Goal: Task Accomplishment & Management: Use online tool/utility

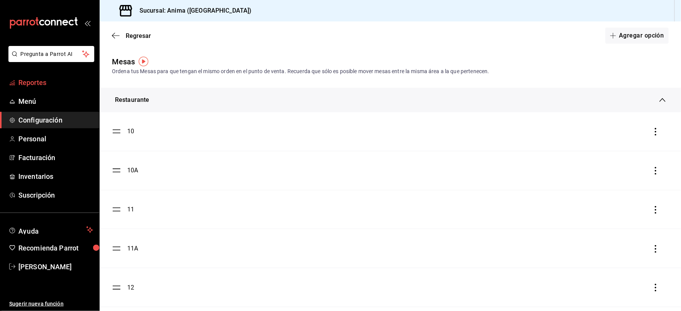
click at [50, 82] on span "Reportes" at bounding box center [55, 82] width 75 height 10
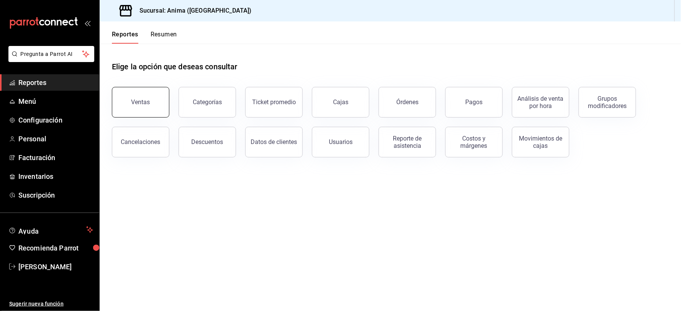
click at [152, 98] on button "Ventas" at bounding box center [140, 102] width 57 height 31
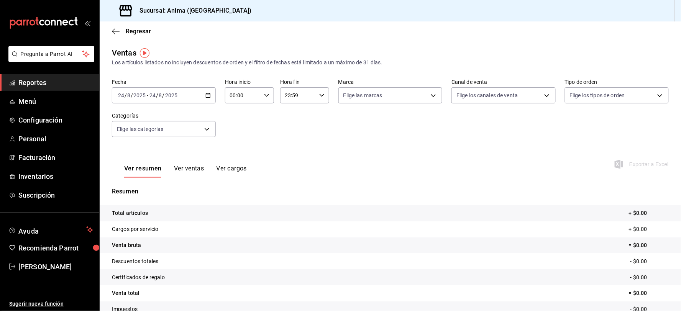
drag, startPoint x: 159, startPoint y: 98, endPoint x: 156, endPoint y: 108, distance: 10.3
click at [159, 98] on input "8" at bounding box center [161, 95] width 4 height 6
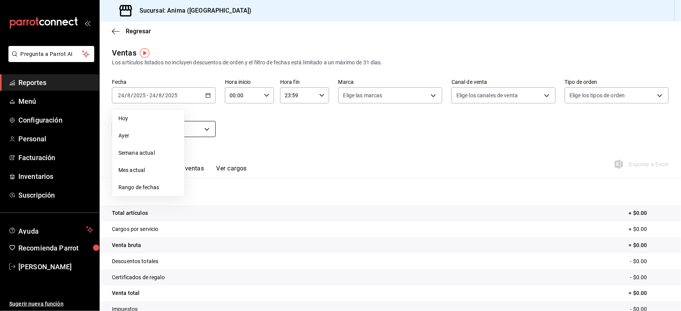
drag, startPoint x: 146, startPoint y: 132, endPoint x: 143, endPoint y: 128, distance: 5.5
click at [146, 133] on span "Ayer" at bounding box center [147, 136] width 59 height 8
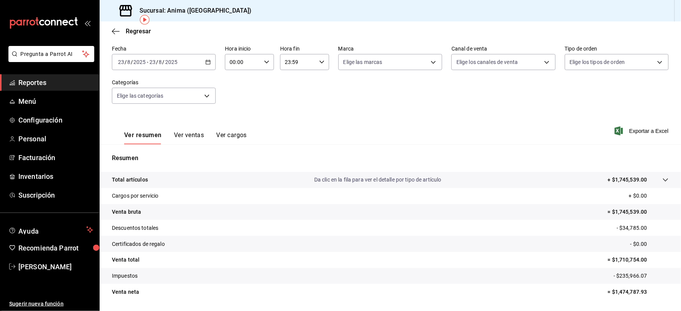
scroll to position [31, 0]
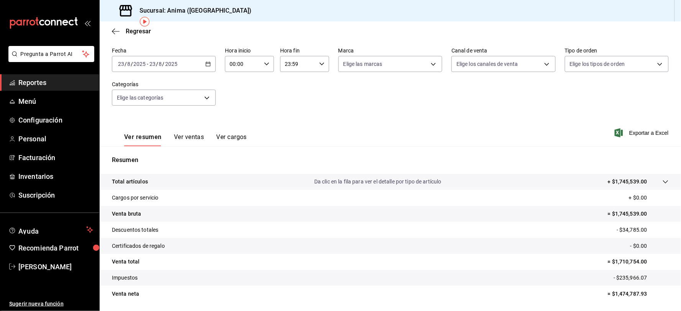
click at [58, 83] on span "Reportes" at bounding box center [55, 82] width 75 height 10
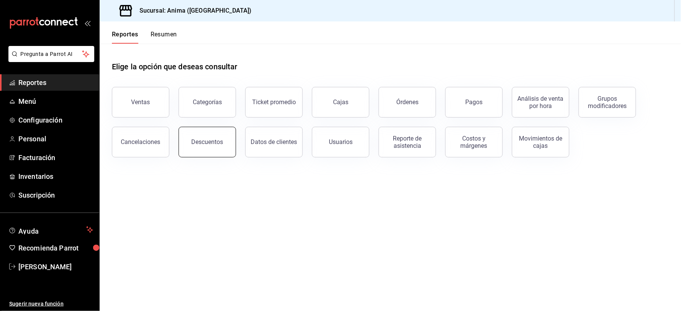
click at [221, 146] on div "Descuentos" at bounding box center [208, 141] width 32 height 7
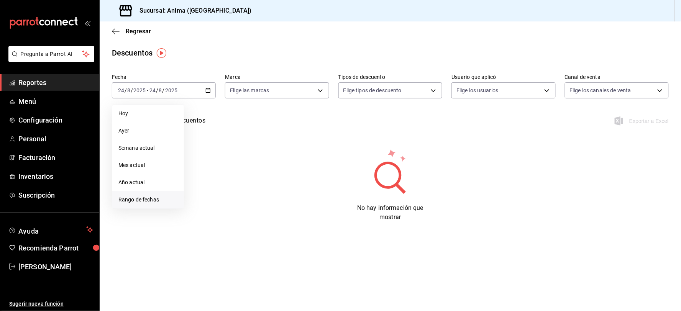
click at [154, 202] on span "Rango de fechas" at bounding box center [147, 200] width 59 height 8
click at [269, 190] on abbr "23" at bounding box center [267, 191] width 5 height 5
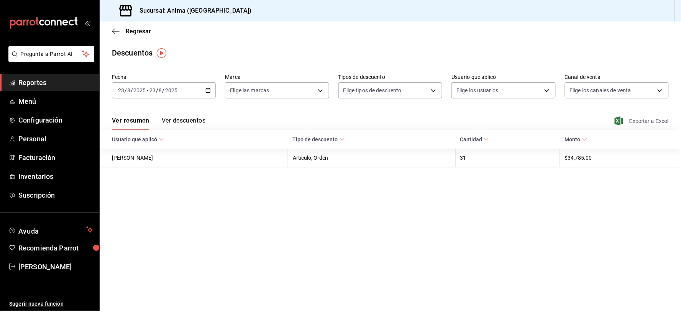
click at [649, 118] on span "Exportar a Excel" at bounding box center [642, 120] width 52 height 9
click at [28, 83] on span "Reportes" at bounding box center [55, 82] width 75 height 10
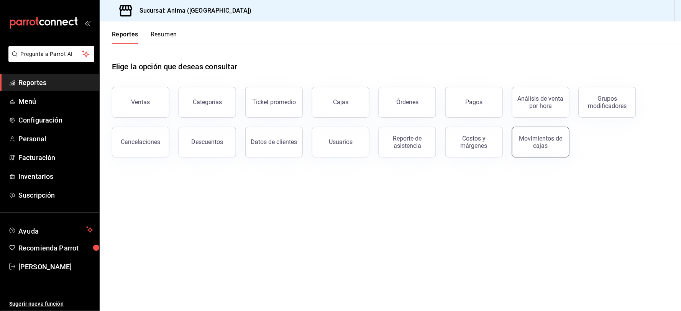
click at [518, 144] on button "Movimientos de cajas" at bounding box center [540, 142] width 57 height 31
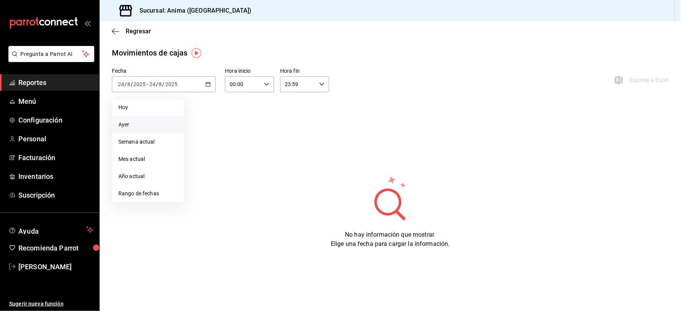
click at [141, 125] on span "Ayer" at bounding box center [147, 125] width 59 height 8
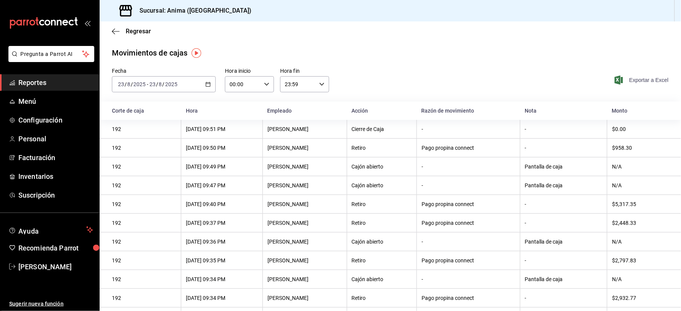
click at [640, 81] on span "Exportar a Excel" at bounding box center [642, 79] width 52 height 9
click at [616, 75] on button "Exportar a Excel" at bounding box center [642, 79] width 52 height 9
click at [606, 77] on button "Exportando a excel..." at bounding box center [637, 80] width 62 height 7
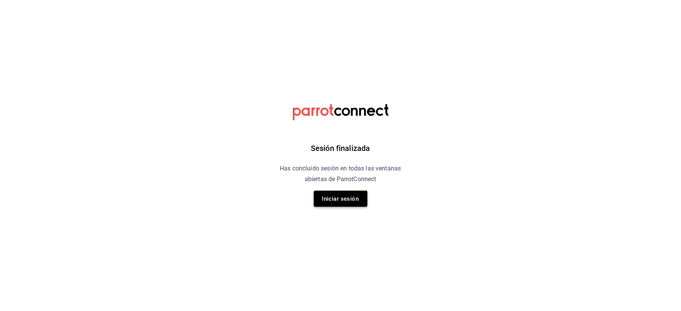
click at [363, 191] on button "Iniciar sesión" at bounding box center [341, 199] width 54 height 16
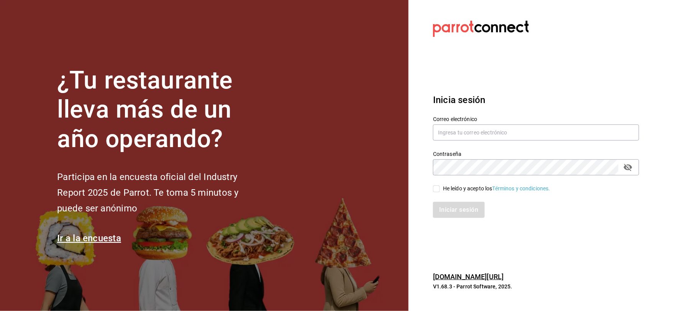
click at [457, 143] on div "Contraseña Contraseña" at bounding box center [531, 159] width 215 height 34
click at [457, 138] on input "text" at bounding box center [536, 133] width 206 height 16
type input "[EMAIL_ADDRESS][DOMAIN_NAME]"
click at [464, 191] on div "He leído y acepto los Términos y condiciones." at bounding box center [496, 189] width 107 height 8
click at [440, 191] on input "He leído y acepto los Términos y condiciones." at bounding box center [436, 188] width 7 height 7
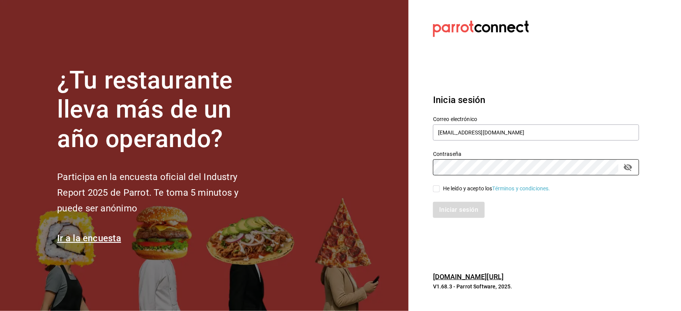
checkbox input "true"
click at [460, 204] on button "Iniciar sesión" at bounding box center [459, 210] width 52 height 16
